Goal: Task Accomplishment & Management: Use online tool/utility

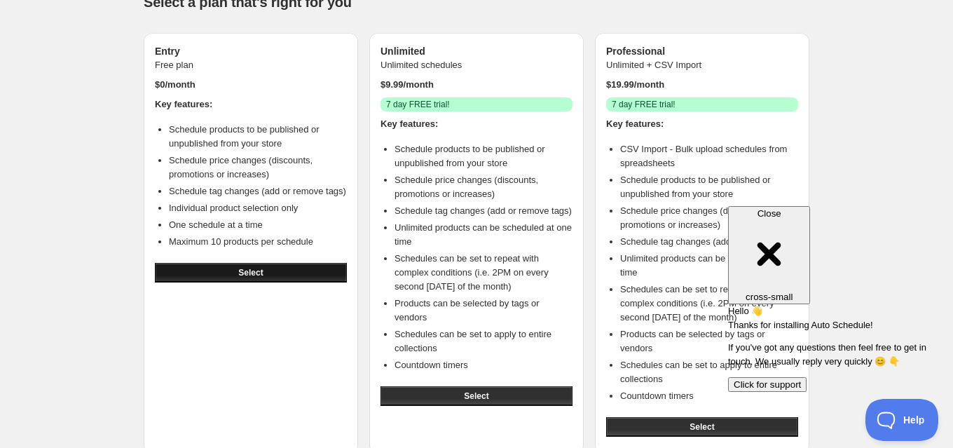
click at [223, 277] on button "Select" at bounding box center [251, 273] width 192 height 20
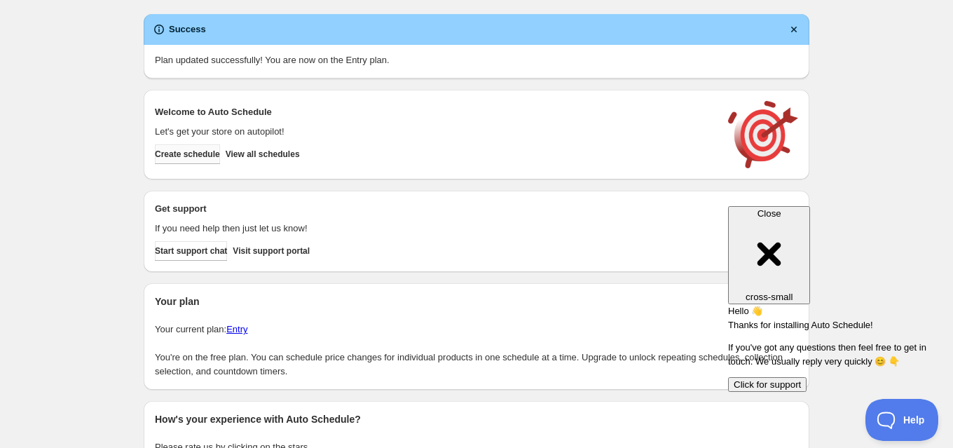
click at [209, 154] on span "Create schedule" at bounding box center [187, 153] width 65 height 11
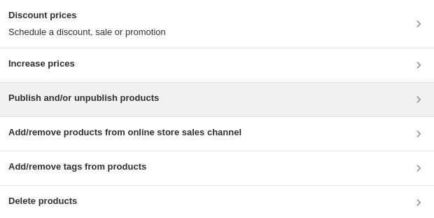
click at [80, 102] on h3 "Publish and/or unpublish products" at bounding box center [83, 98] width 151 height 14
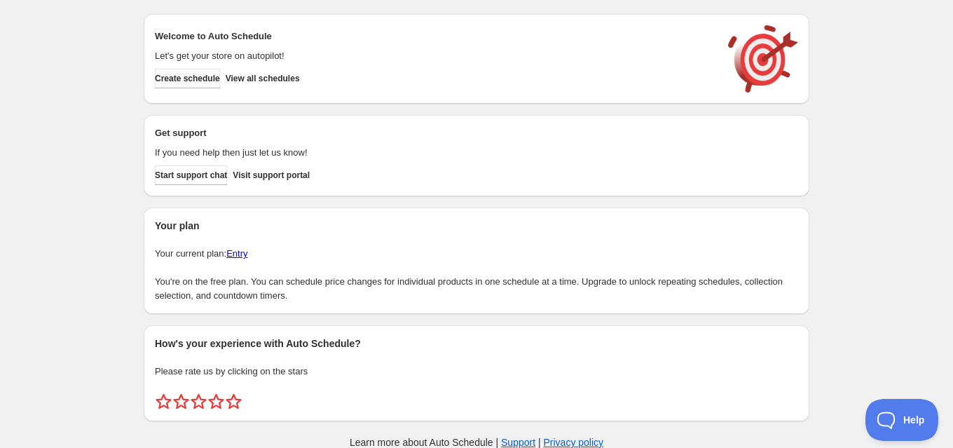
click at [220, 78] on span "Create schedule" at bounding box center [187, 78] width 65 height 11
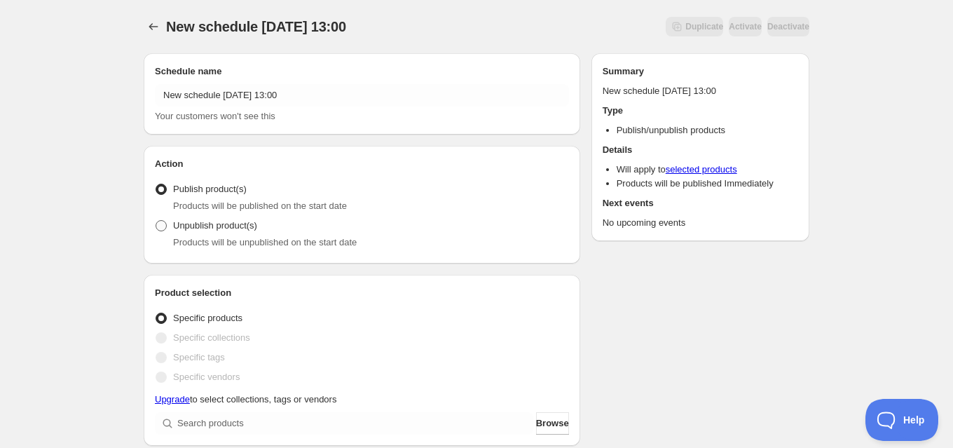
click at [234, 230] on span "Unpublish product(s)" at bounding box center [215, 225] width 84 height 11
click at [156, 221] on input "Unpublish product(s)" at bounding box center [155, 220] width 1 height 1
radio input "true"
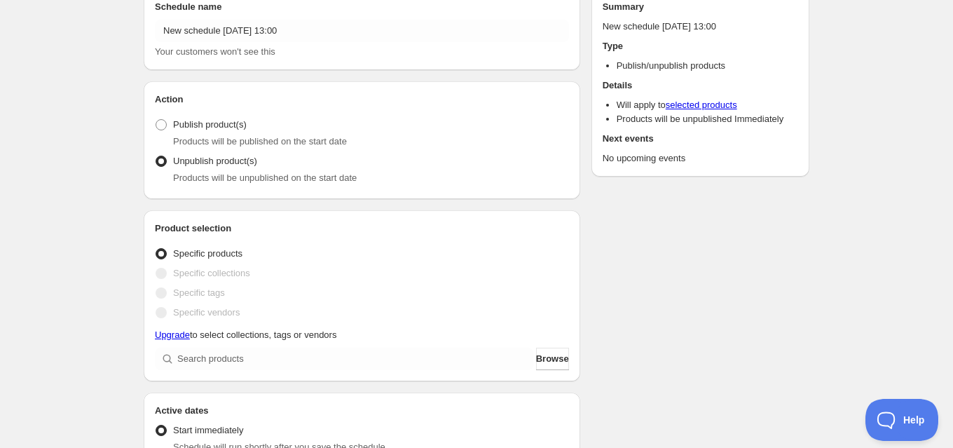
scroll to position [68, 0]
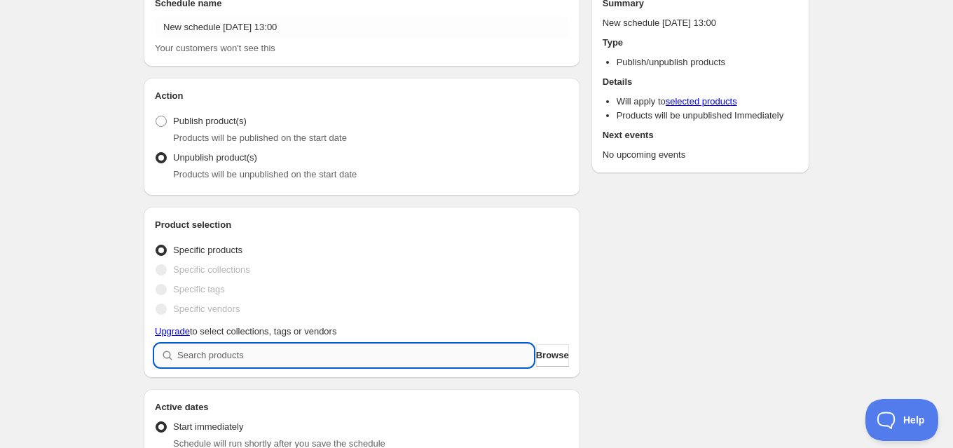
click at [296, 356] on input "search" at bounding box center [355, 355] width 356 height 22
type input "b"
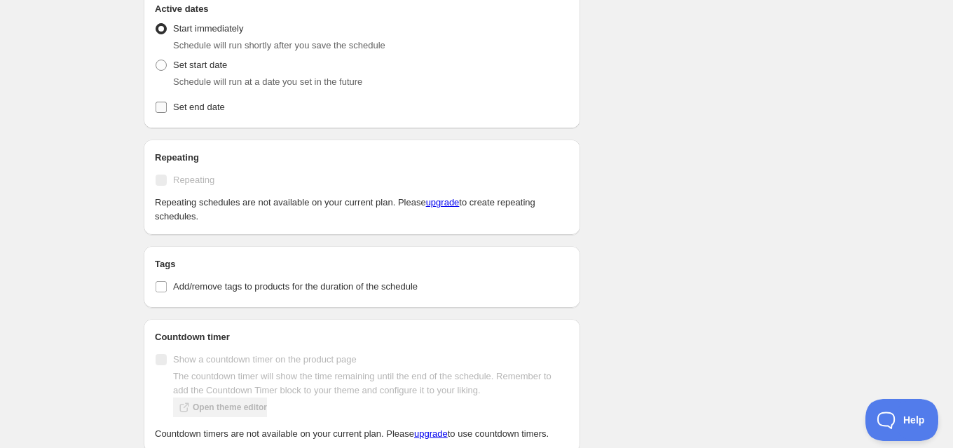
scroll to position [572, 0]
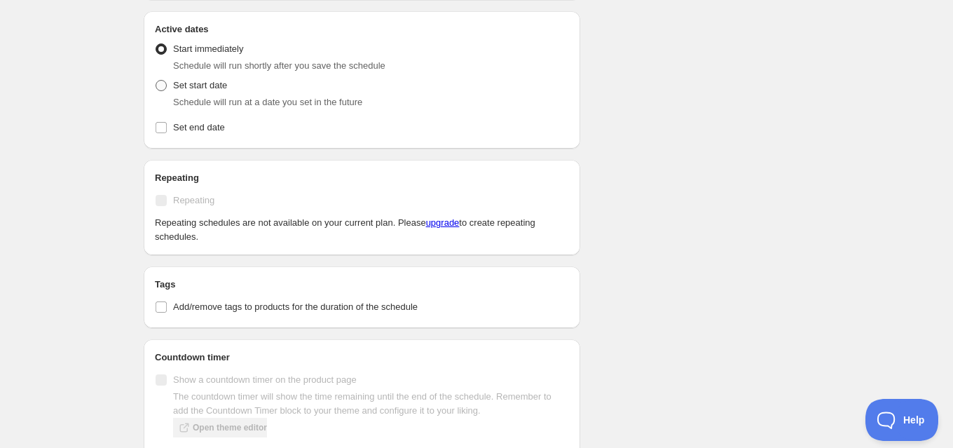
click at [193, 80] on span "Set start date" at bounding box center [200, 85] width 54 height 11
click at [156, 80] on input "Set start date" at bounding box center [155, 80] width 1 height 1
radio input "true"
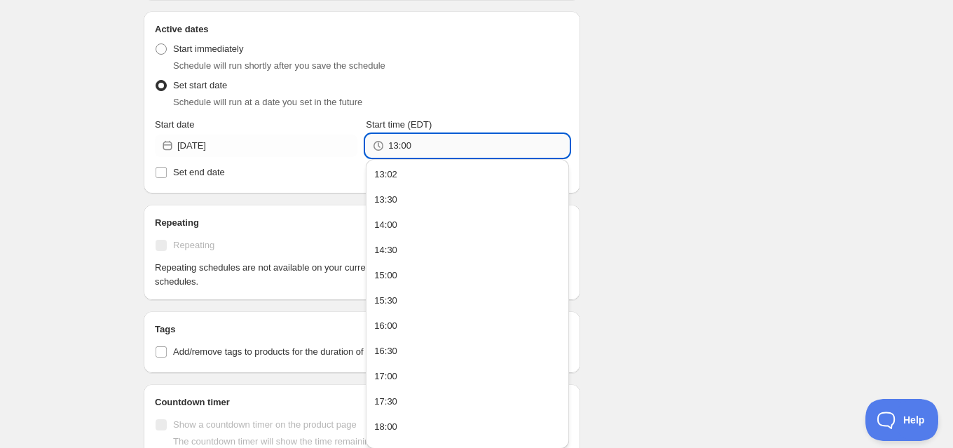
click at [427, 144] on input "13:00" at bounding box center [478, 145] width 180 height 22
type input "13:30"
click at [446, 202] on button "13:30" at bounding box center [467, 199] width 194 height 22
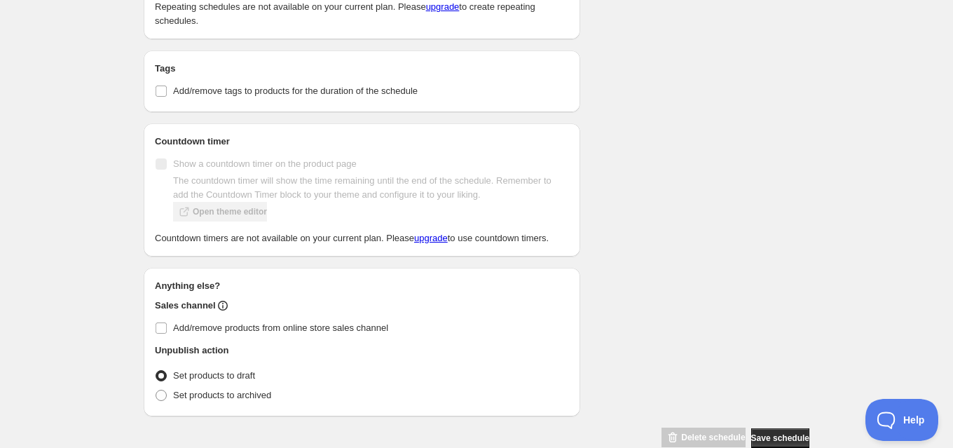
scroll to position [872, 0]
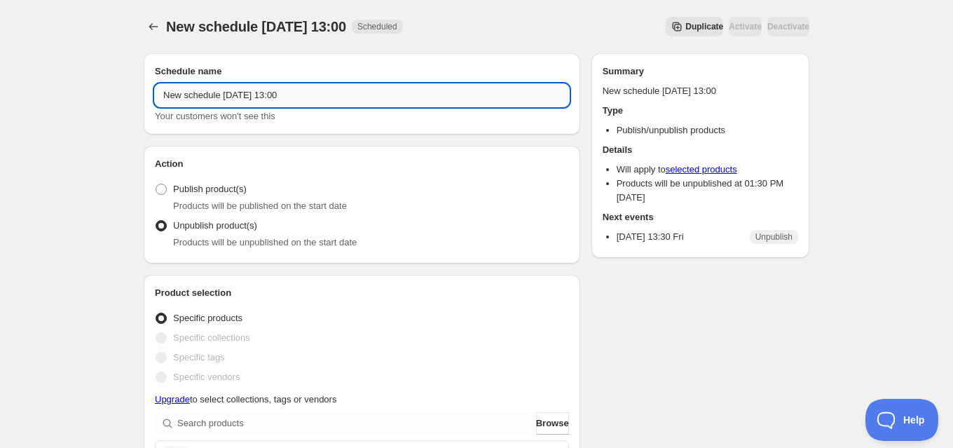
click at [354, 95] on input "New schedule [DATE] 13:00" at bounding box center [362, 95] width 414 height 22
type input "[MEDICAL_DATA] 2.0"
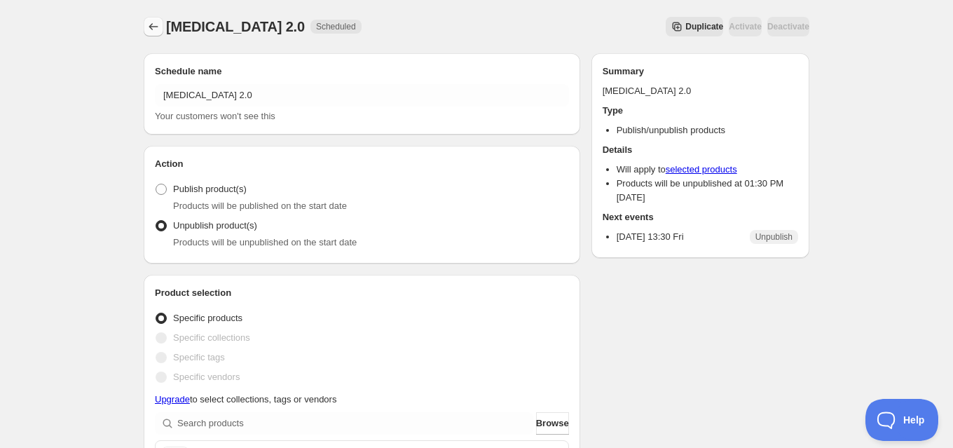
click at [151, 27] on icon "Schedules" at bounding box center [153, 26] width 9 height 7
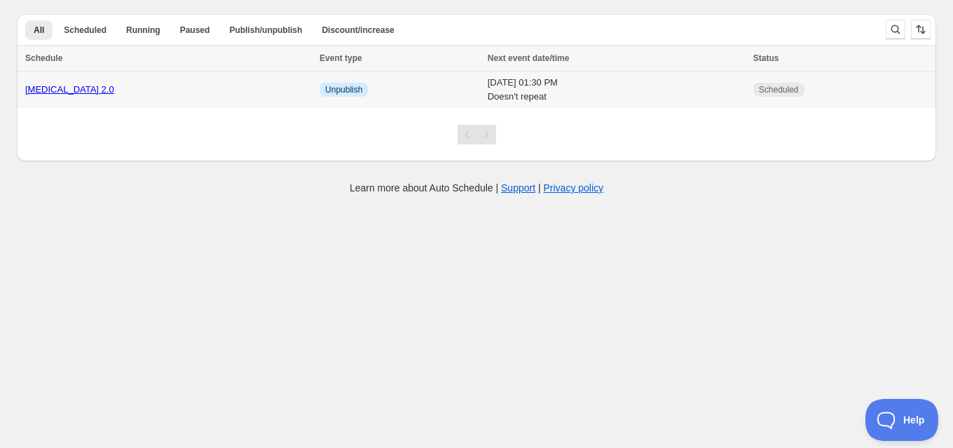
click at [64, 92] on link "[MEDICAL_DATA] 2.0" at bounding box center [69, 89] width 89 height 11
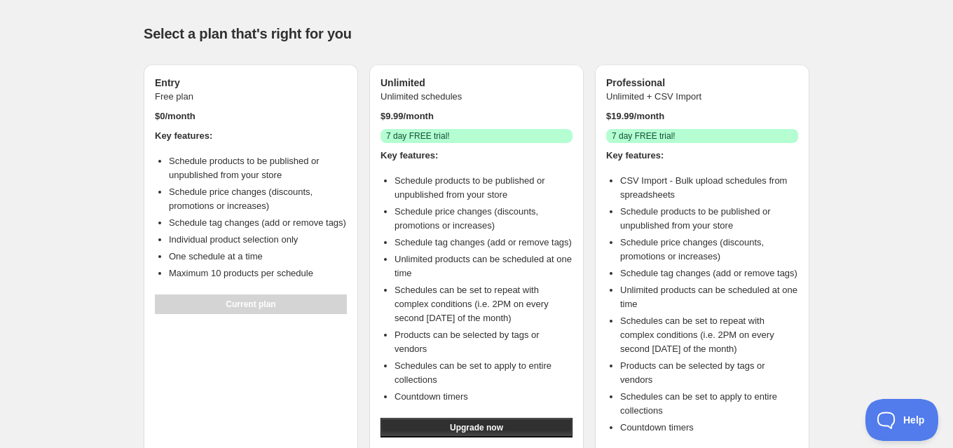
click at [238, 263] on li "One schedule at a time" at bounding box center [258, 256] width 178 height 14
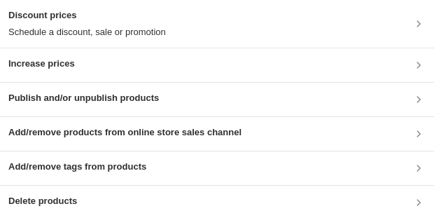
click at [66, 102] on h3 "Publish and/or unpublish products" at bounding box center [83, 98] width 151 height 14
